Goal: Transaction & Acquisition: Download file/media

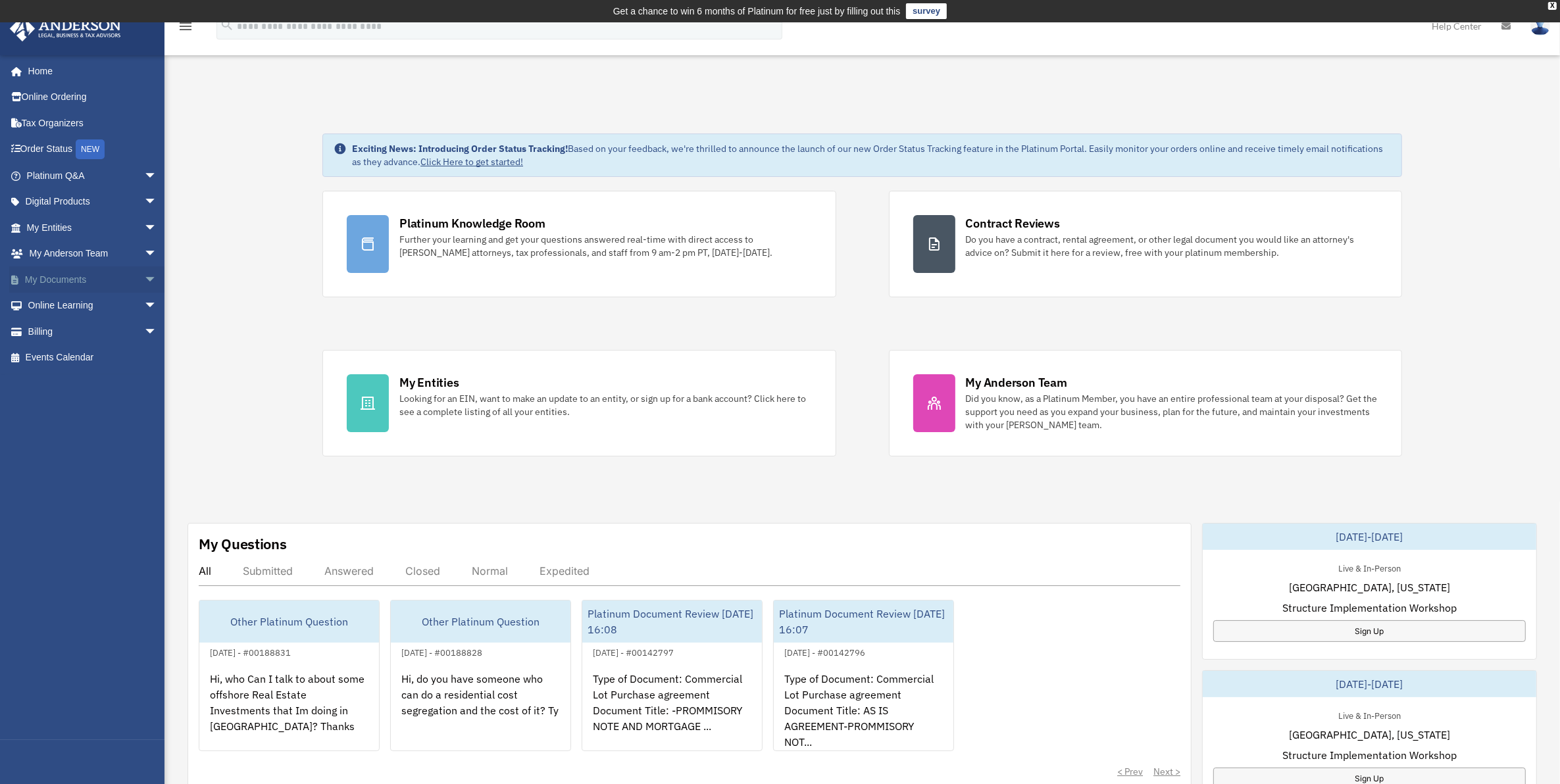
click at [74, 275] on link "My Documents arrow_drop_down" at bounding box center [93, 279] width 167 height 26
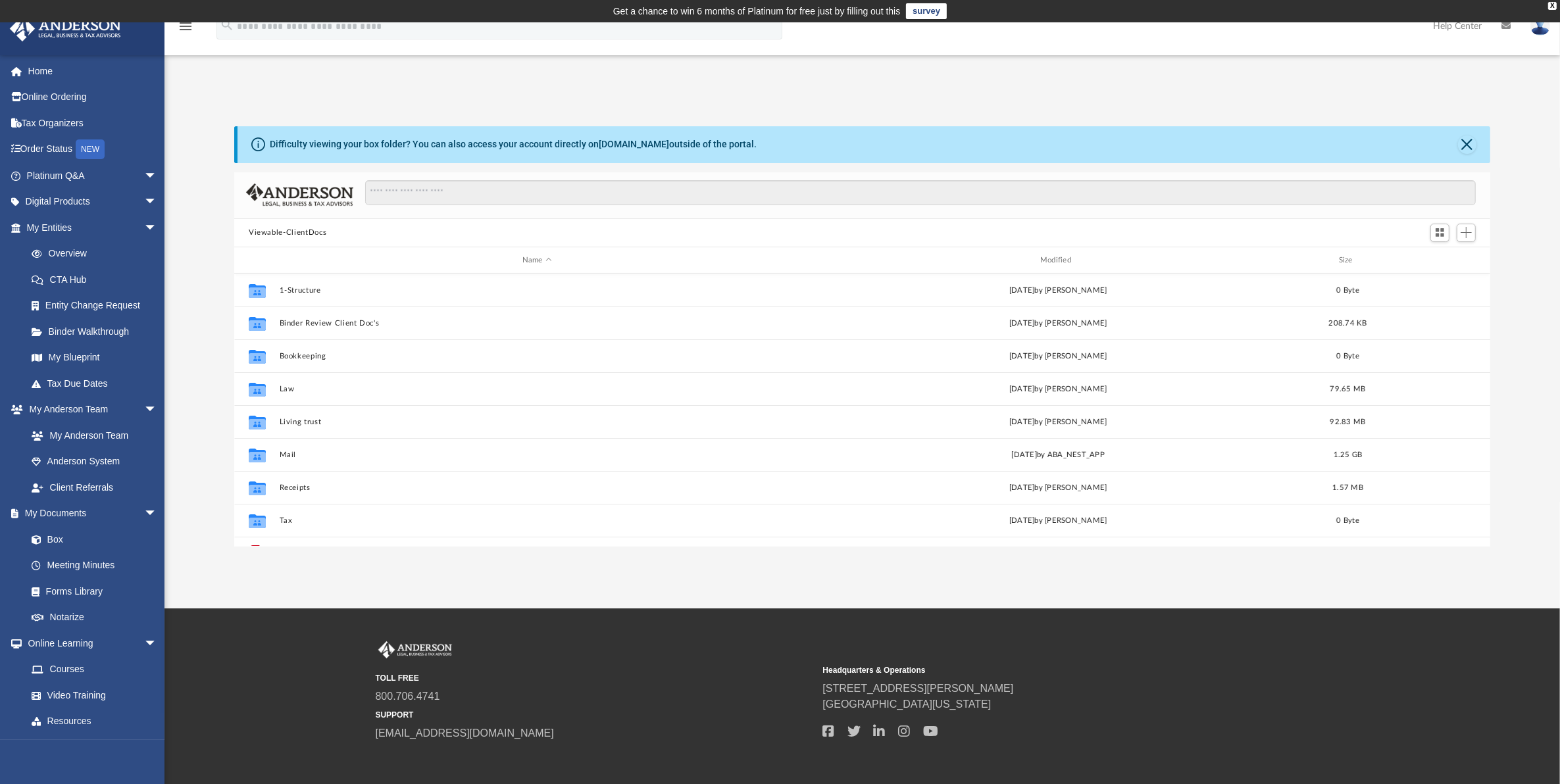
scroll to position [286, 1244]
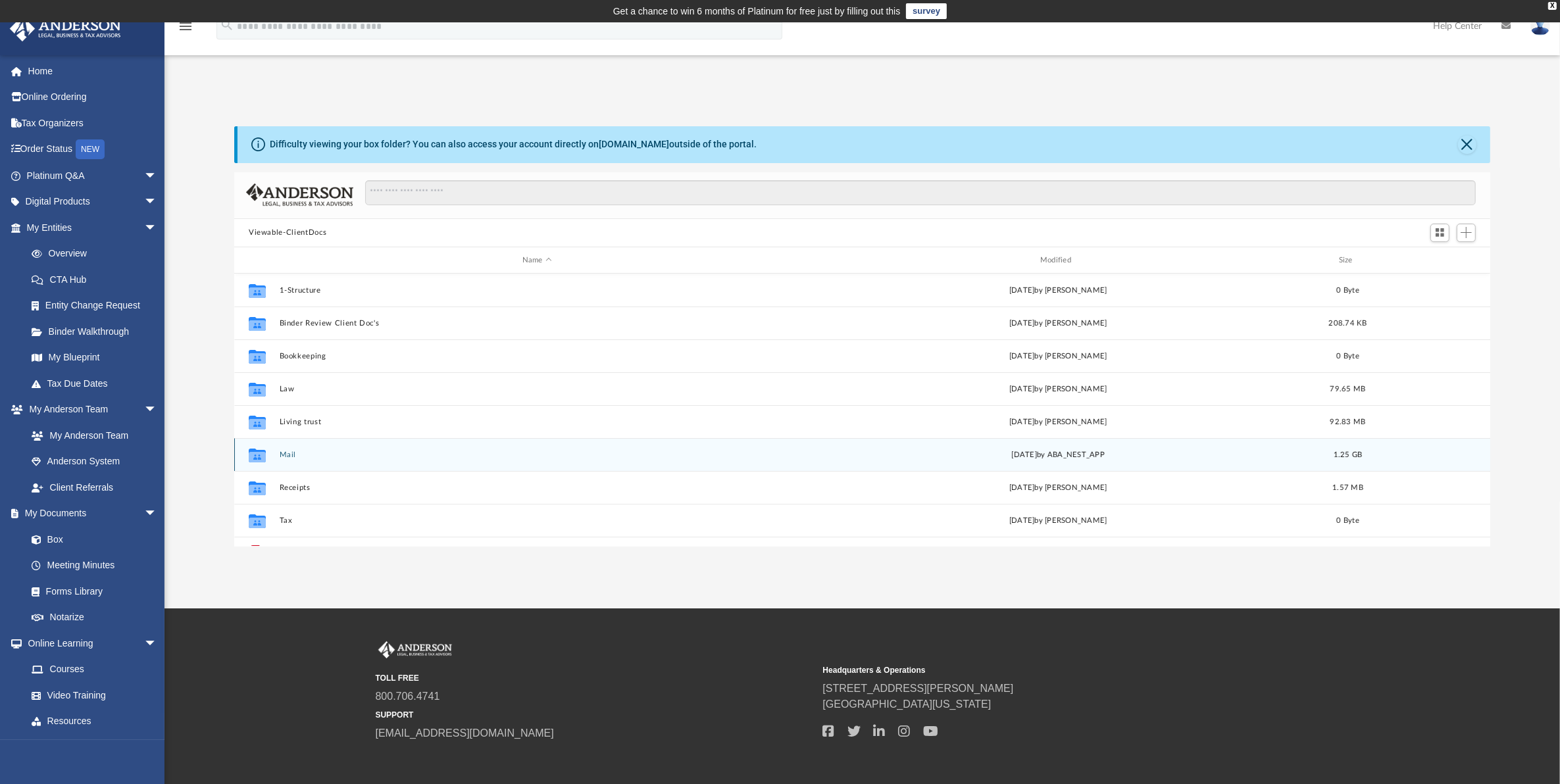
click at [284, 455] on button "Mail" at bounding box center [537, 454] width 515 height 9
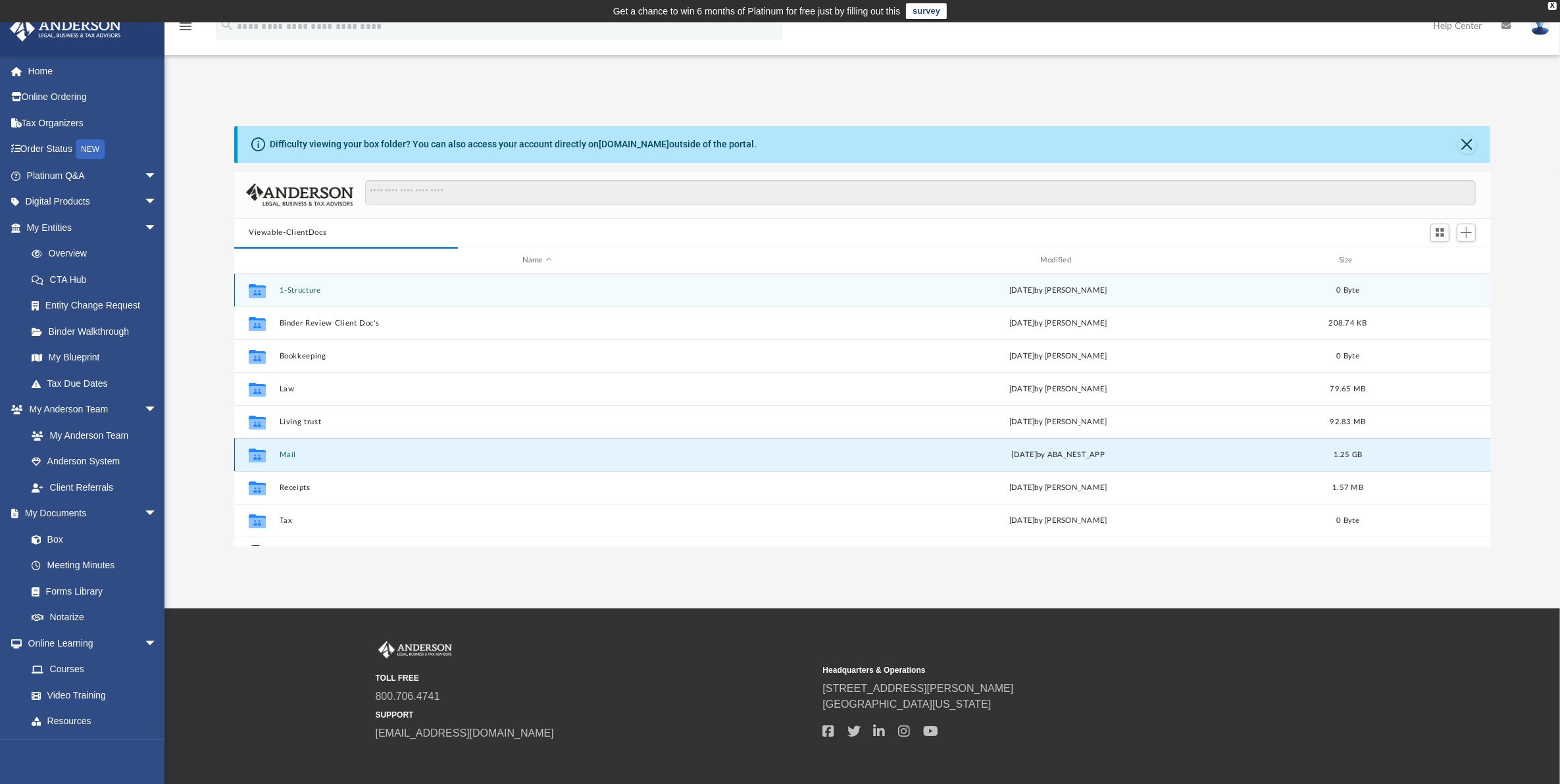
scroll to position [246, 1244]
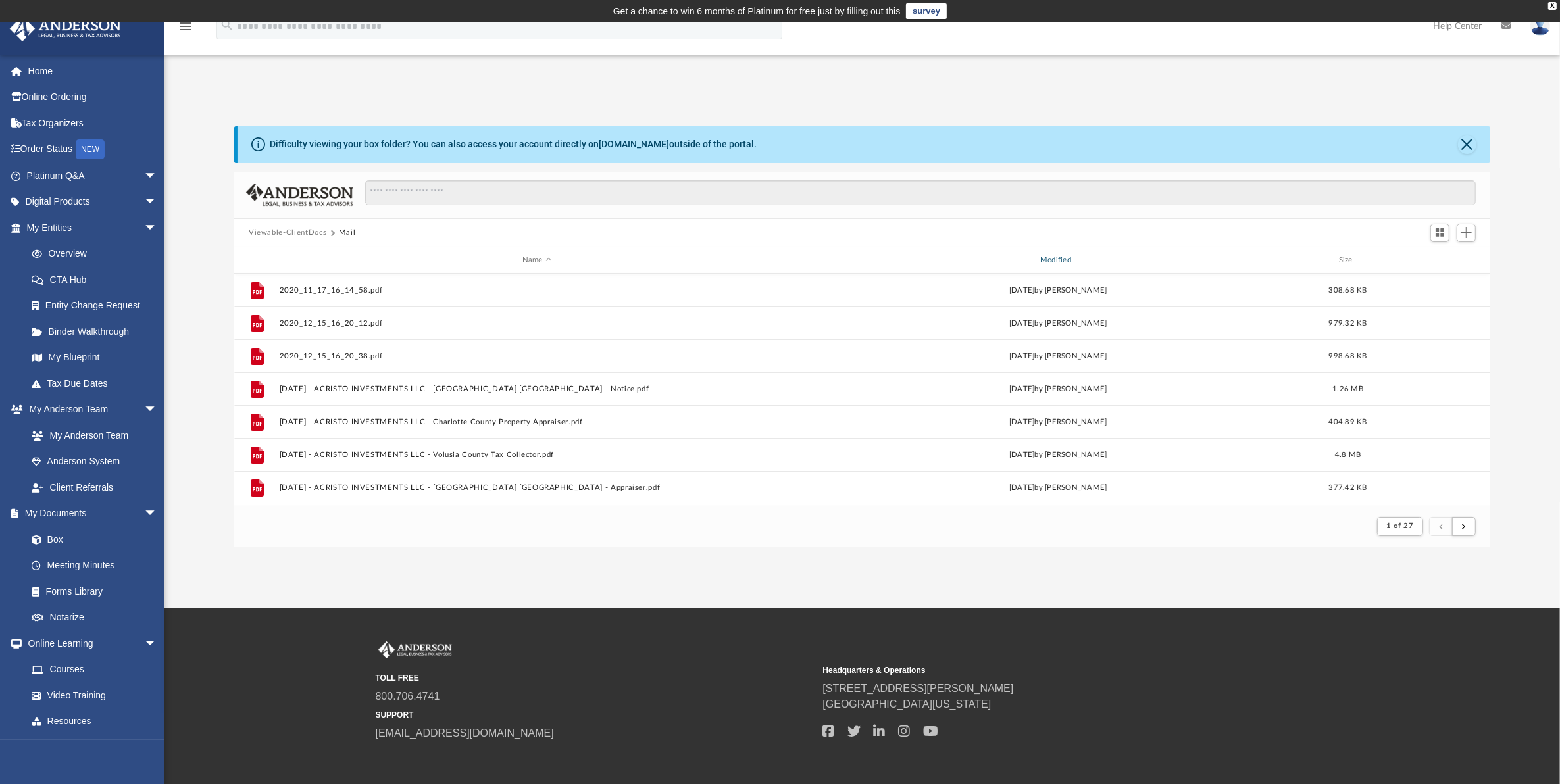
click at [1063, 258] on div "Modified" at bounding box center [1057, 260] width 515 height 12
click at [1081, 263] on div "Modified" at bounding box center [1057, 260] width 515 height 12
click at [1080, 263] on div "Modified" at bounding box center [1057, 260] width 515 height 12
click at [1056, 254] on div "Modified" at bounding box center [1057, 260] width 515 height 12
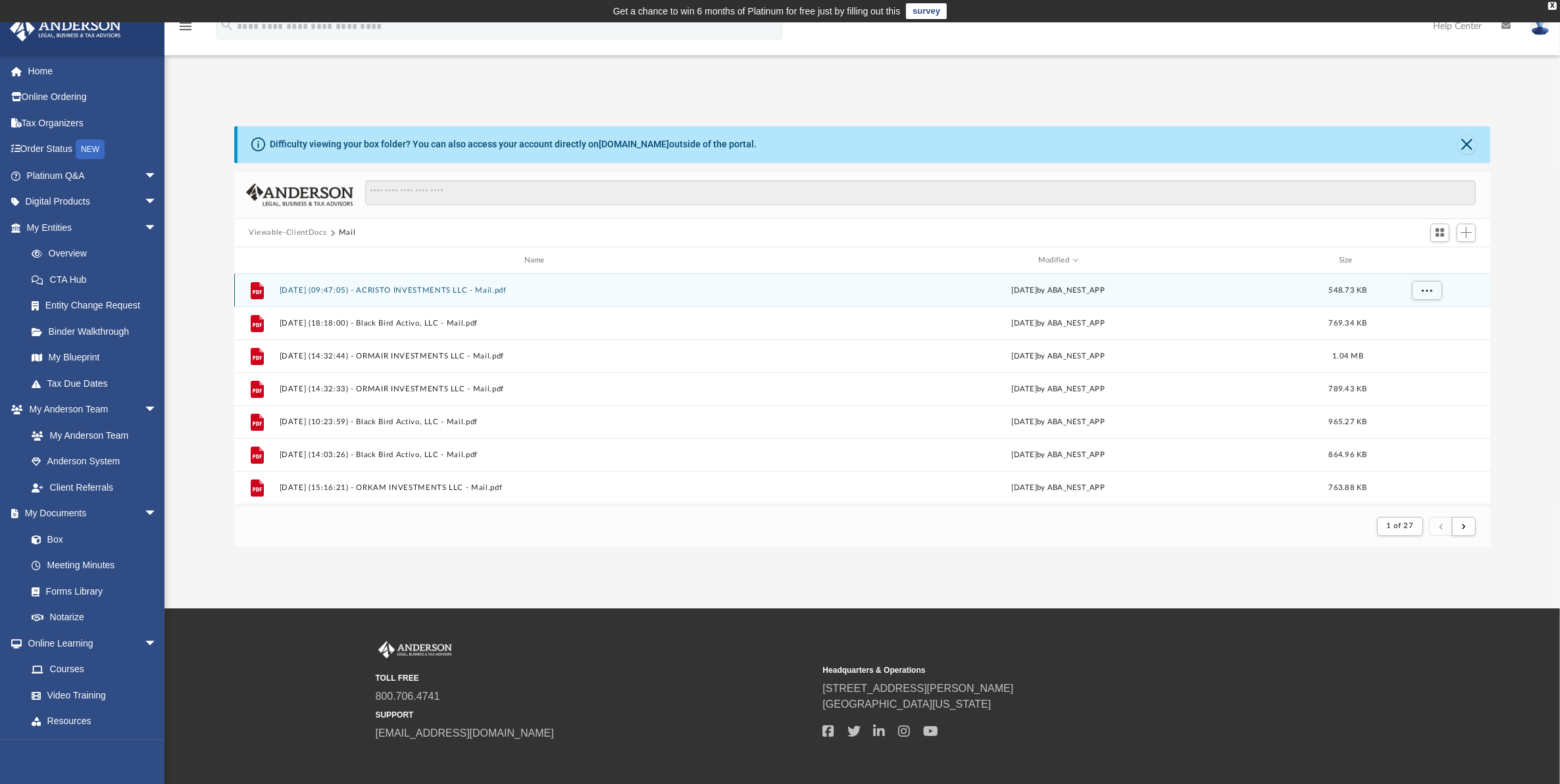
click at [413, 290] on button "2025.10.02 (09:47:05) - ACRISTO INVESTMENTS LLC - Mail.pdf" at bounding box center [537, 290] width 515 height 9
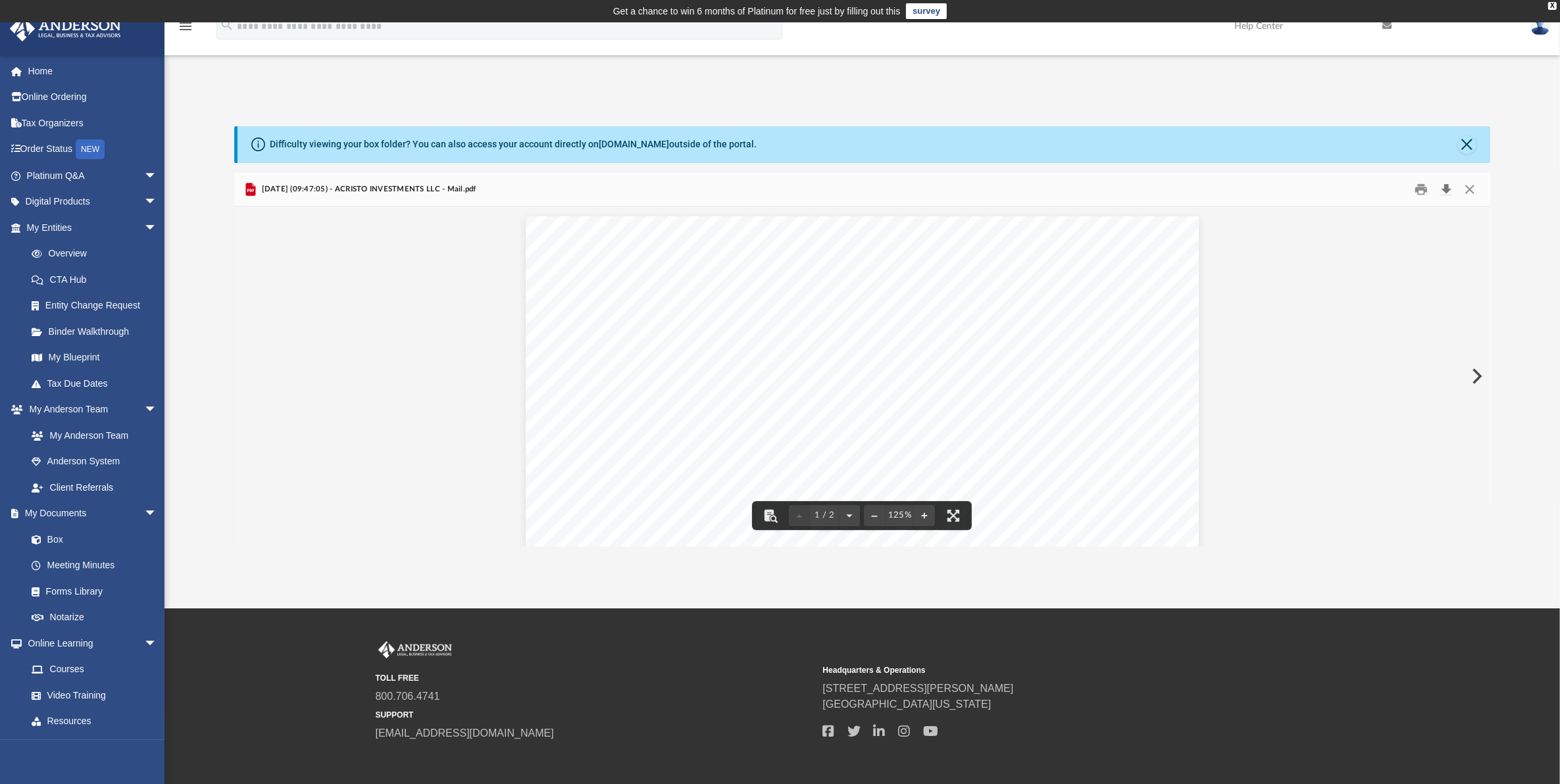
click at [1442, 189] on button "Download" at bounding box center [1446, 189] width 23 height 20
click at [1479, 369] on button "Preview" at bounding box center [1476, 376] width 29 height 37
click at [1446, 182] on button "Download" at bounding box center [1446, 189] width 23 height 20
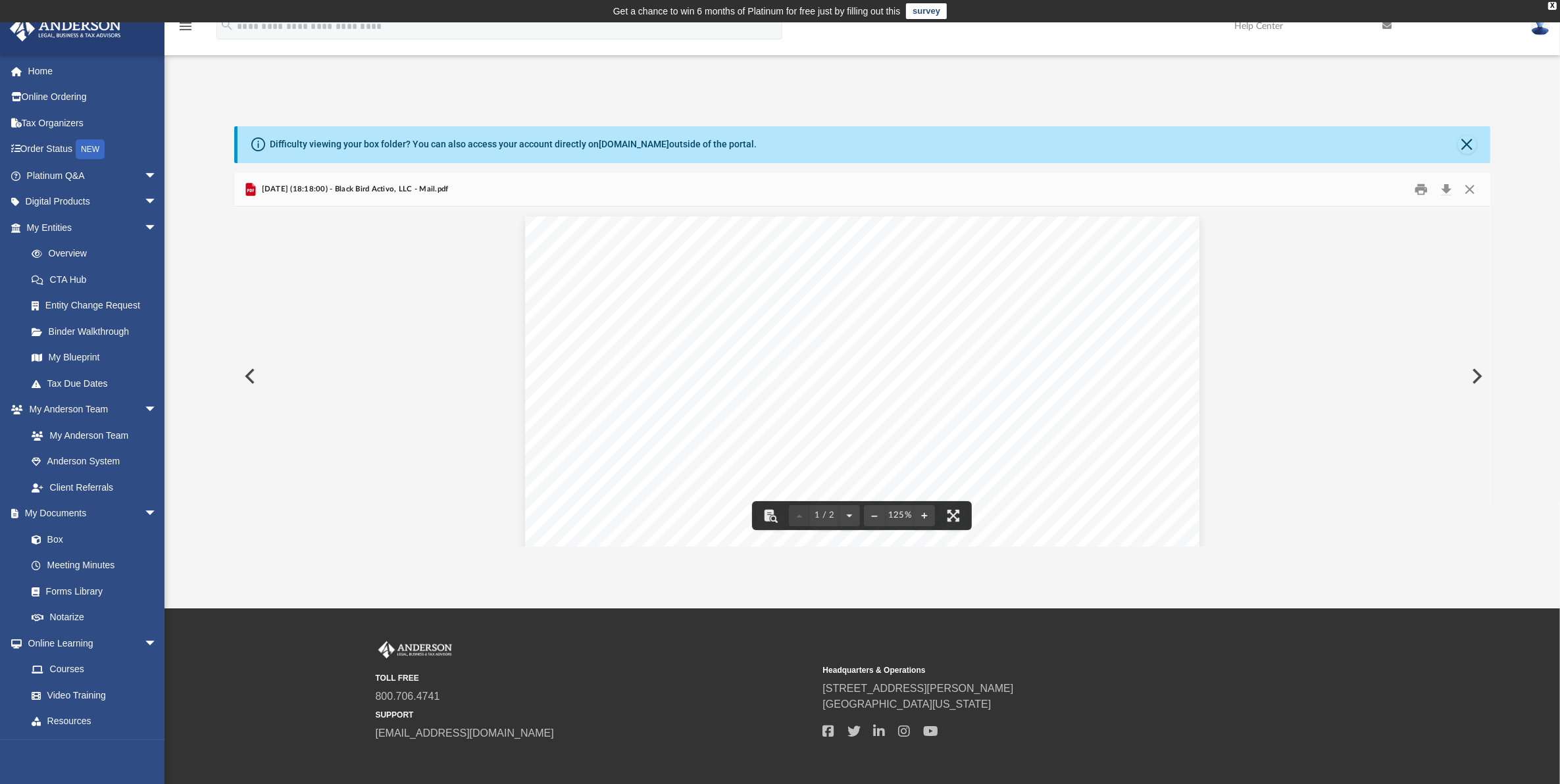
click at [1474, 377] on button "Preview" at bounding box center [1476, 376] width 29 height 37
click at [1446, 192] on button "Download" at bounding box center [1446, 189] width 23 height 20
drag, startPoint x: 390, startPoint y: 365, endPoint x: 409, endPoint y: 363, distance: 19.1
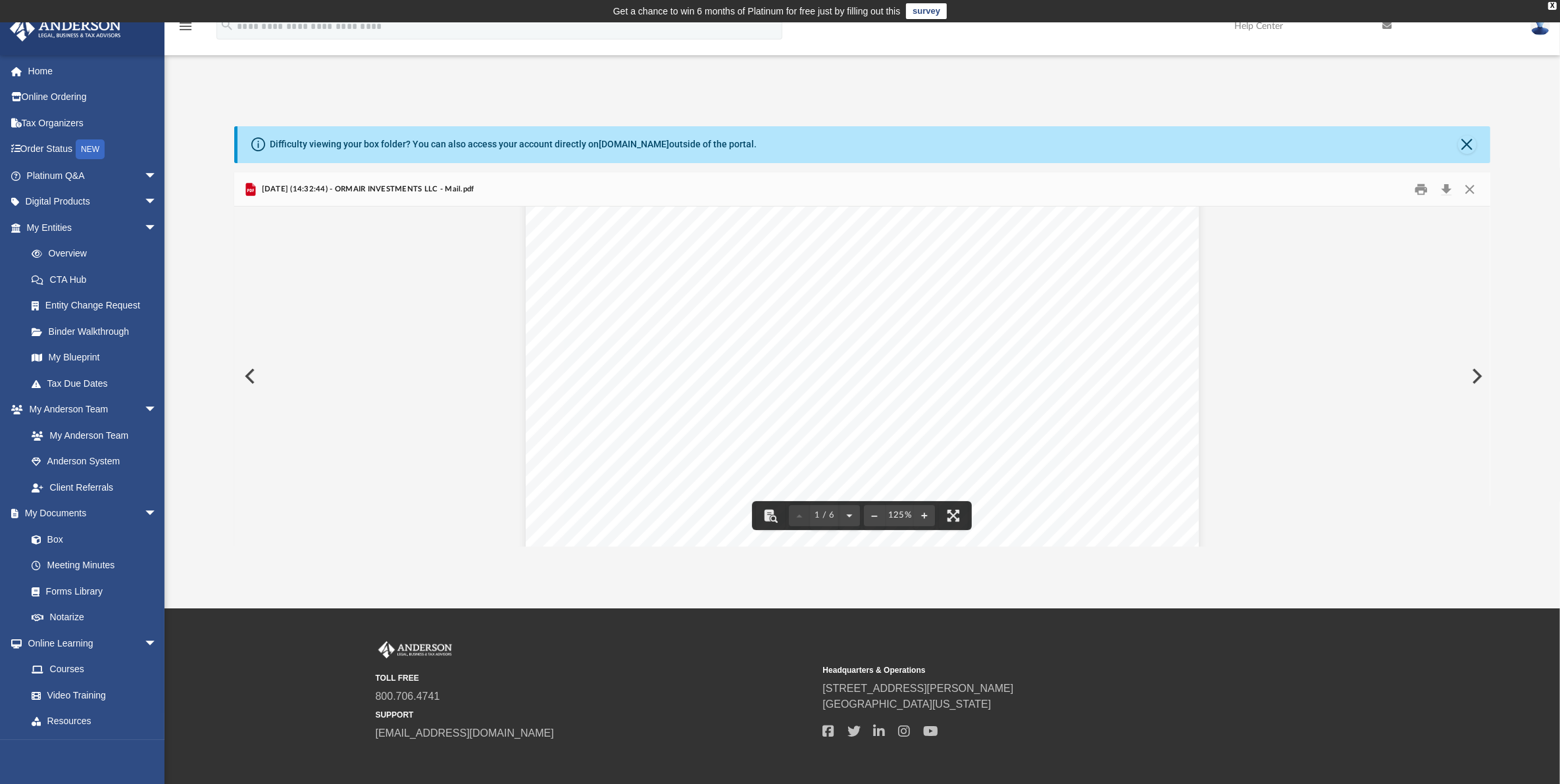
click at [1483, 375] on button "Preview" at bounding box center [1476, 376] width 29 height 37
click at [1445, 189] on button "Download" at bounding box center [1446, 189] width 23 height 20
click at [1524, 287] on div "Difficulty viewing your box folder? You can also access your account directly o…" at bounding box center [862, 336] width 1396 height 421
click at [1481, 380] on button "Preview" at bounding box center [1476, 376] width 29 height 37
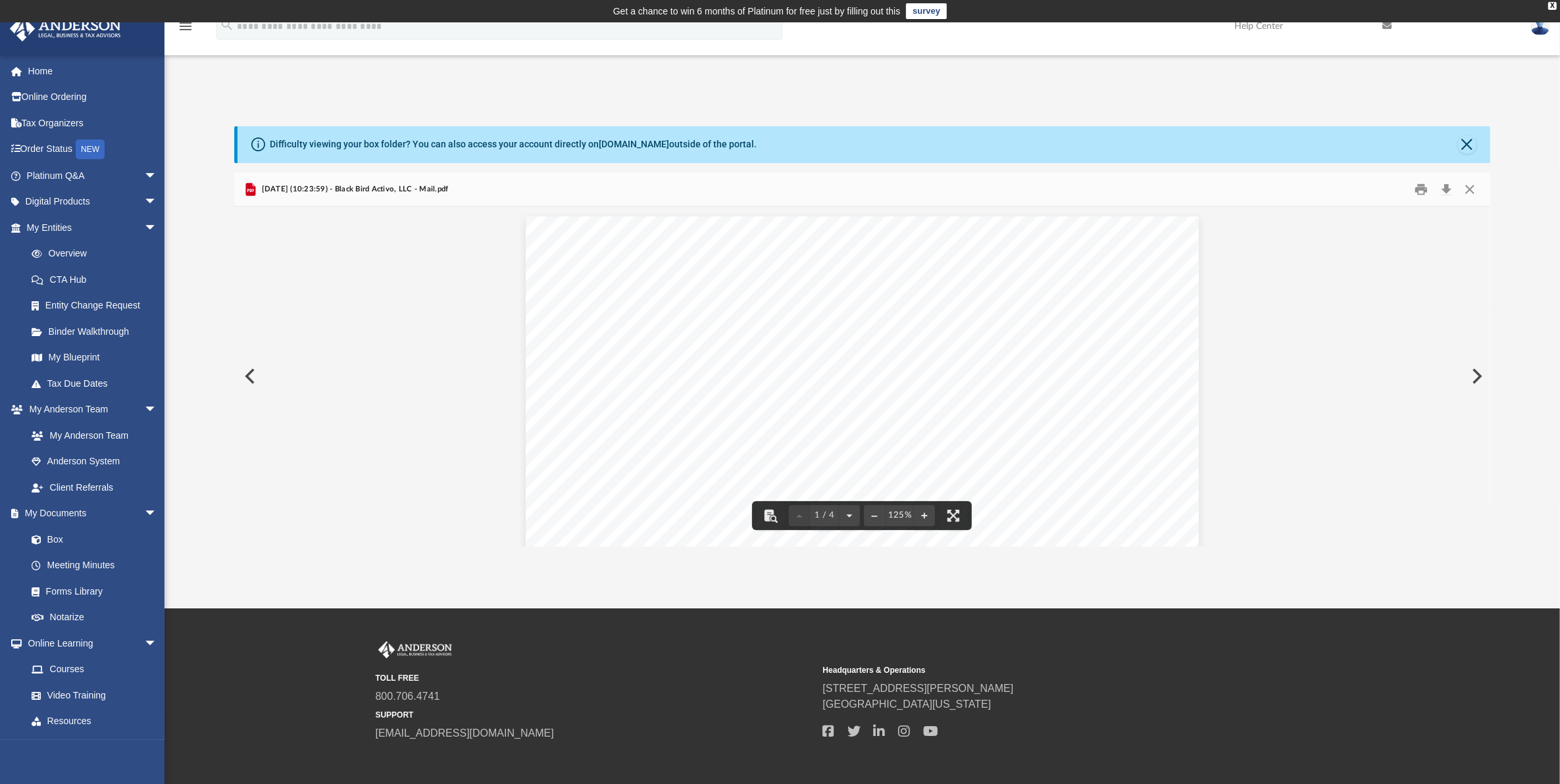
click at [1481, 378] on button "Preview" at bounding box center [1476, 376] width 29 height 37
